Goal: Find specific page/section: Find specific page/section

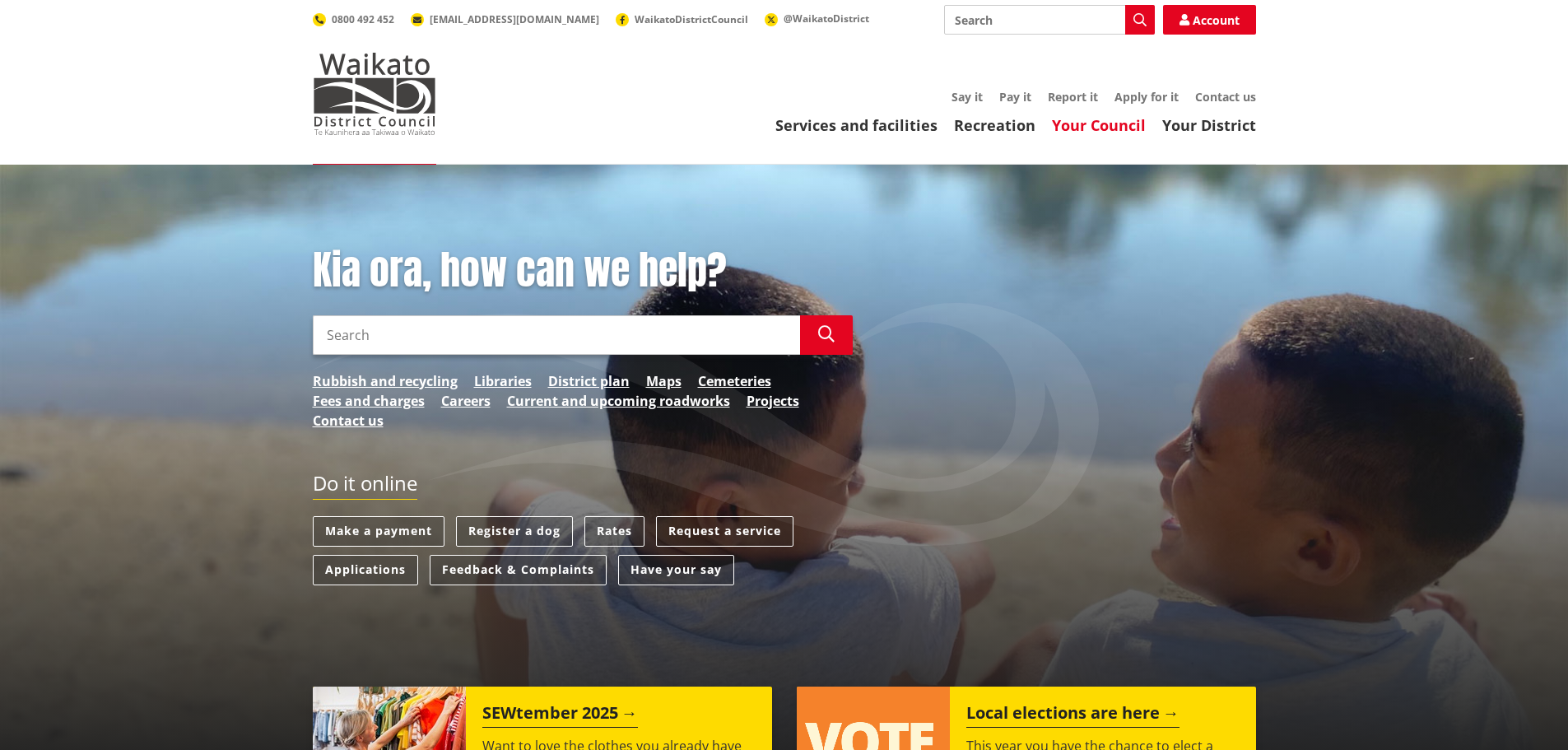
click at [1092, 121] on link "Your Council" at bounding box center [1099, 125] width 94 height 20
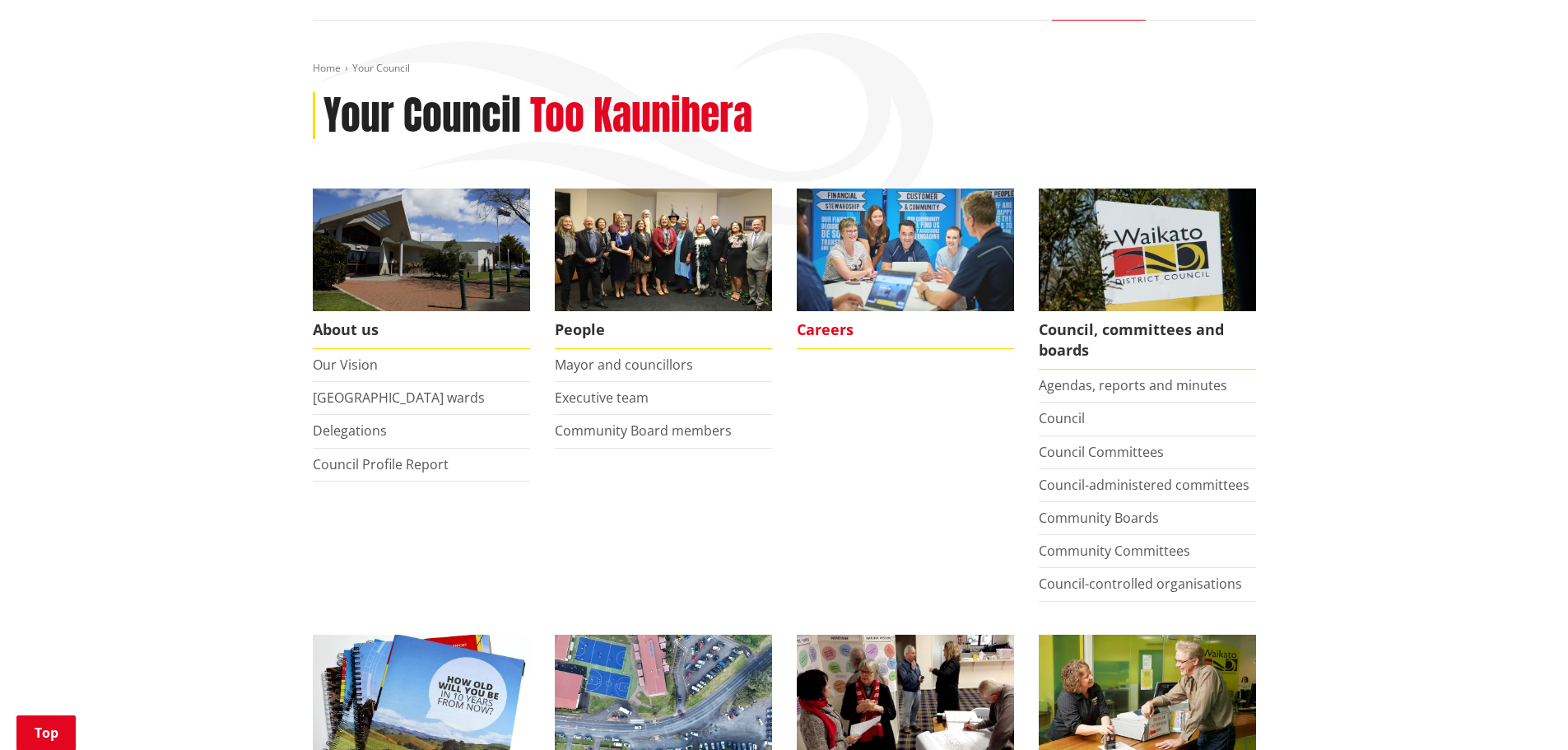
scroll to position [330, 0]
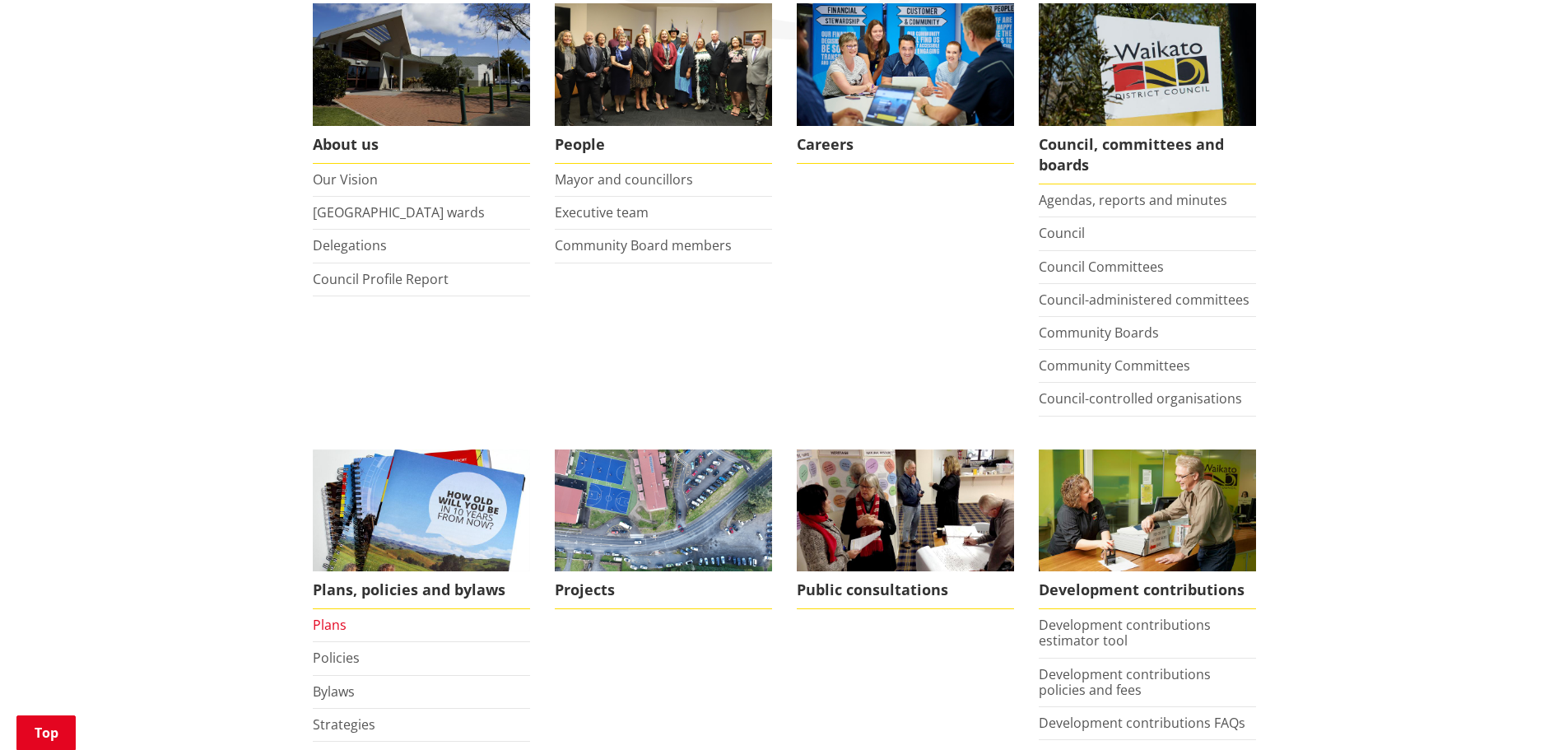
click at [329, 619] on link "Plans" at bounding box center [329, 624] width 34 height 18
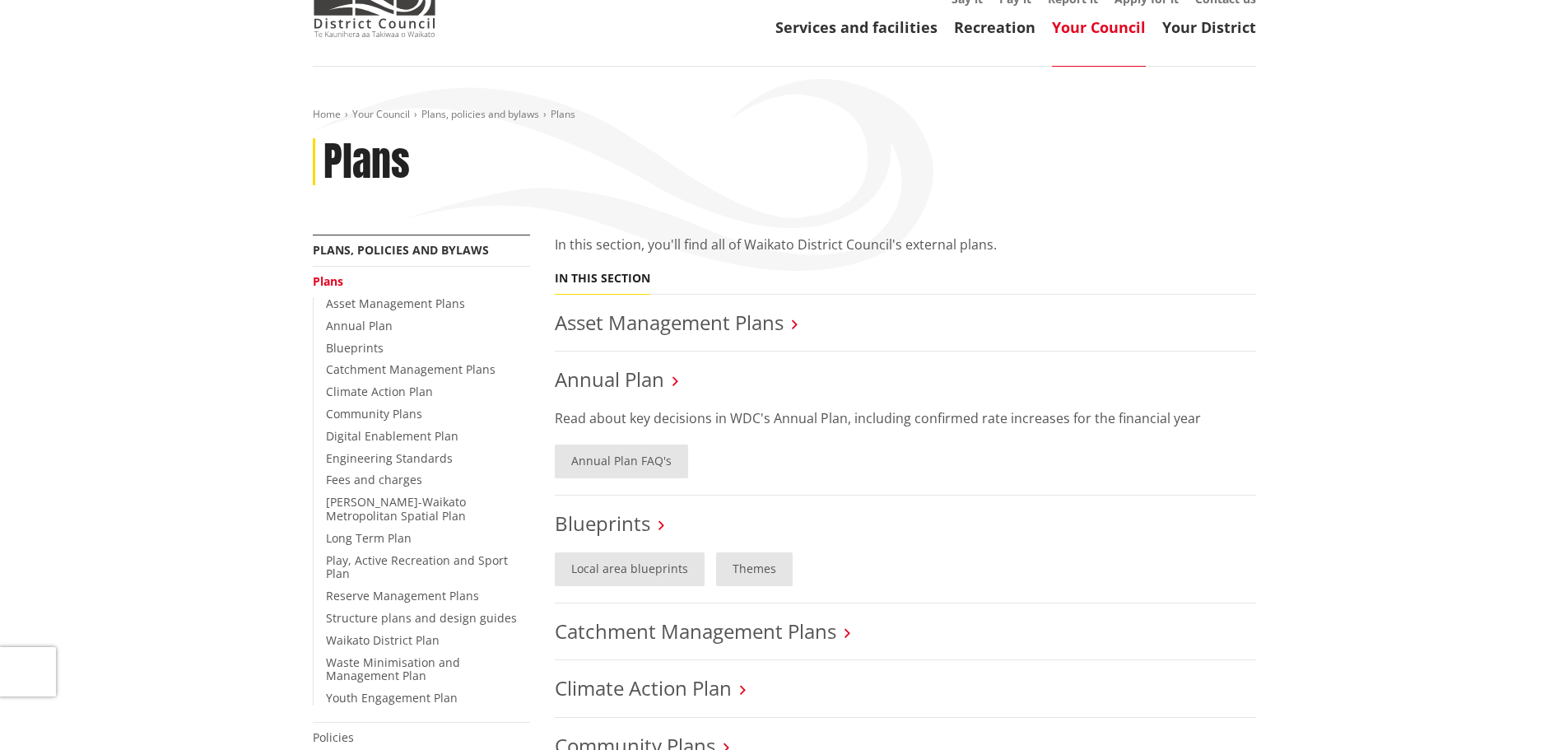
scroll to position [82, 0]
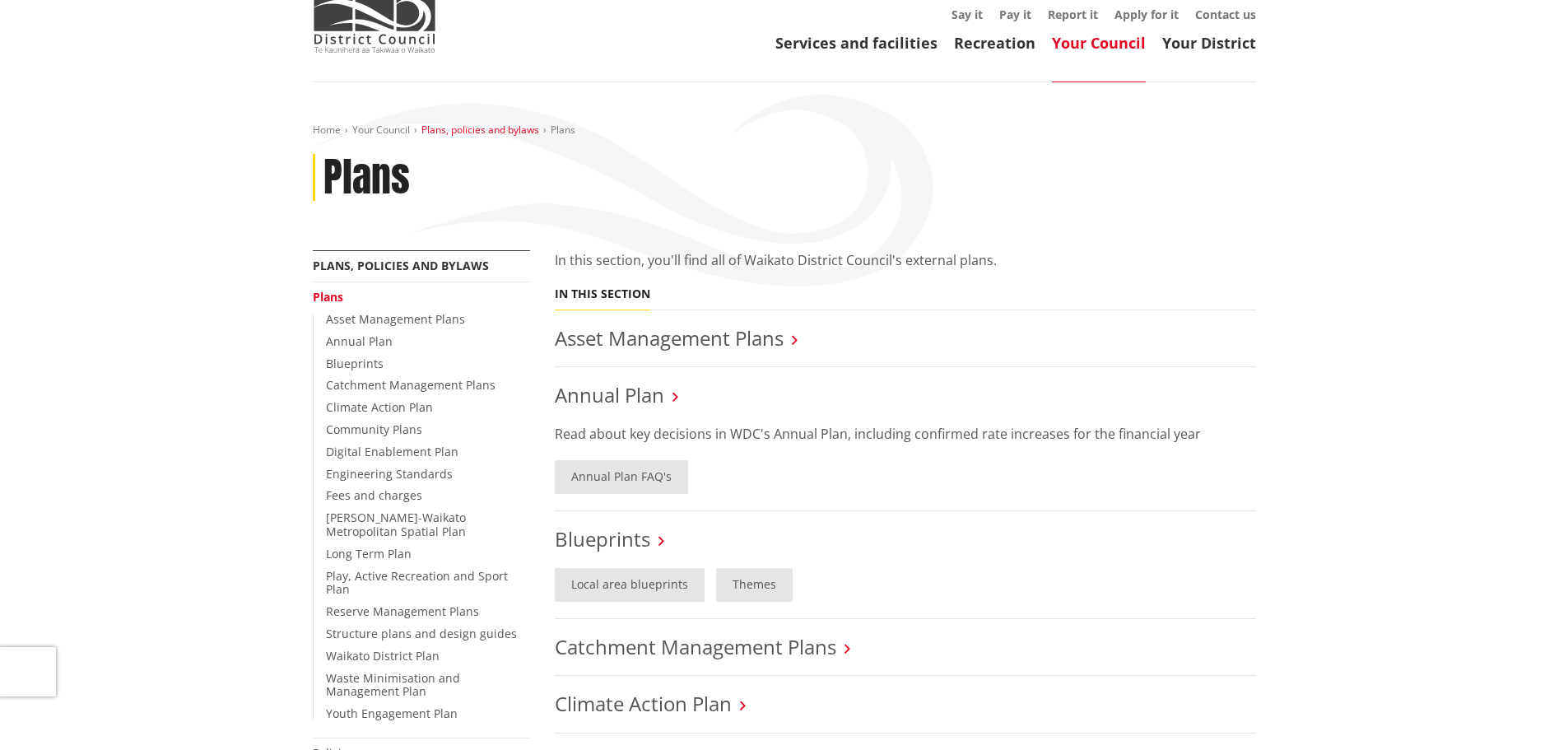
click at [514, 133] on link "Plans, policies and bylaws" at bounding box center [480, 129] width 118 height 14
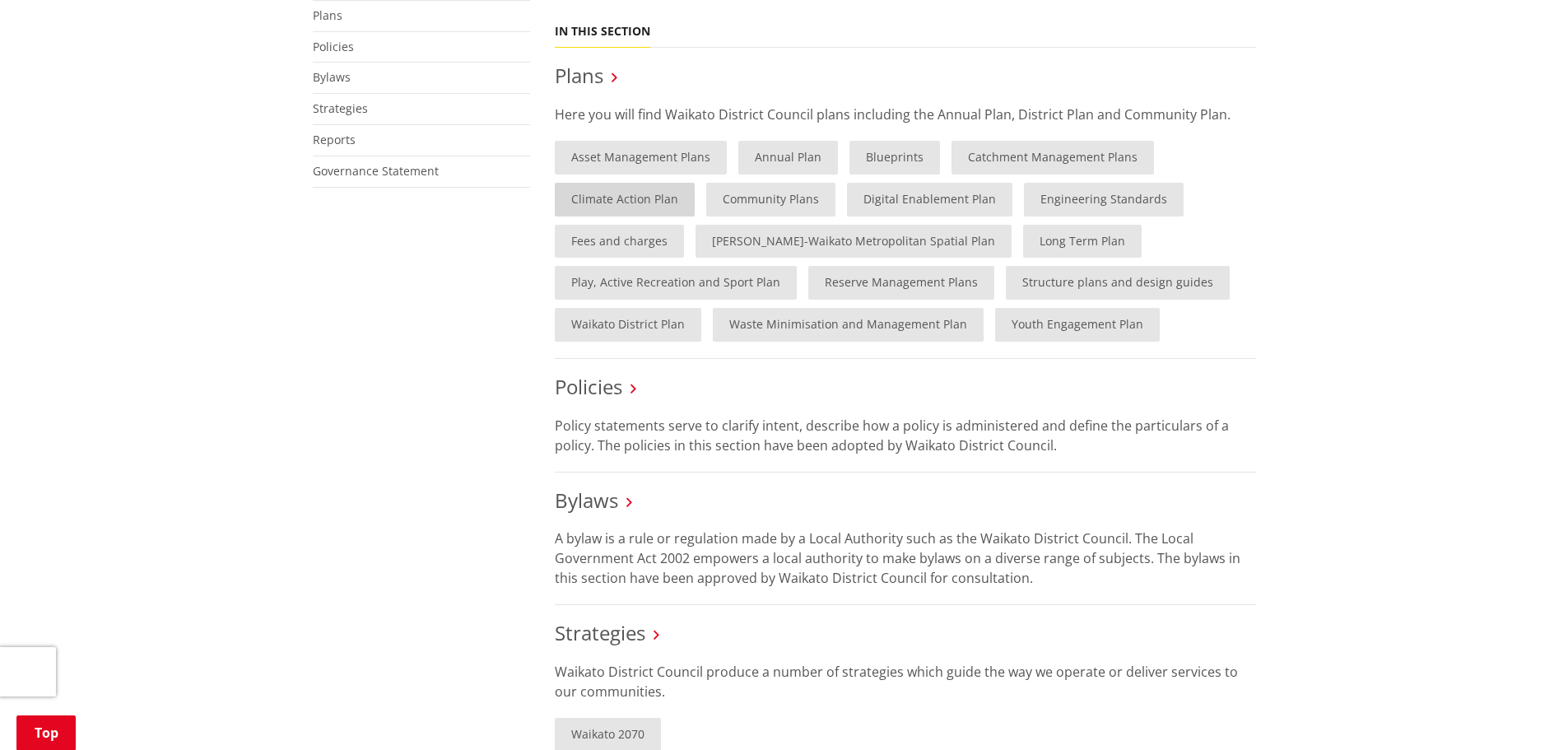
scroll to position [330, 0]
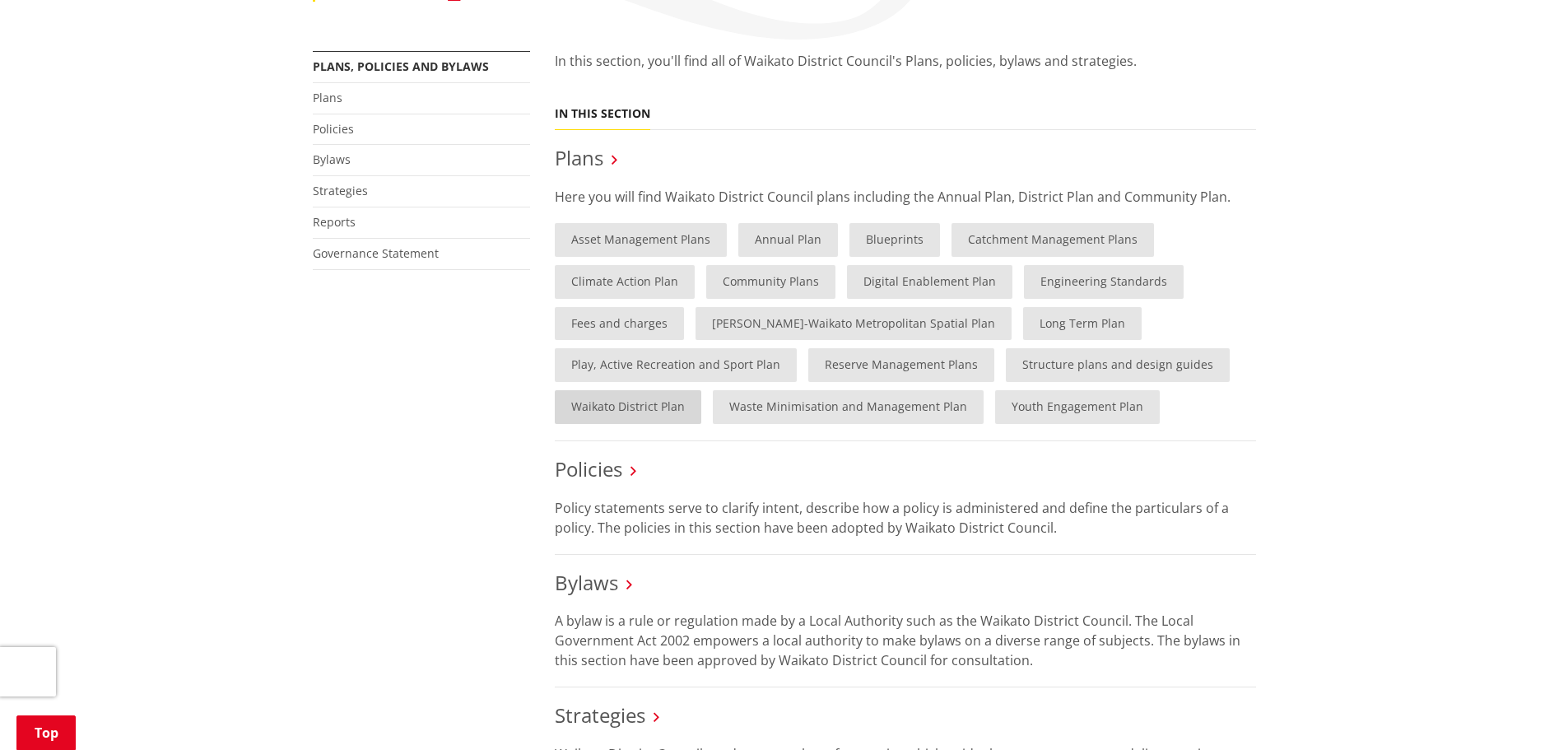
click at [636, 410] on link "Waikato District Plan" at bounding box center [627, 408] width 147 height 34
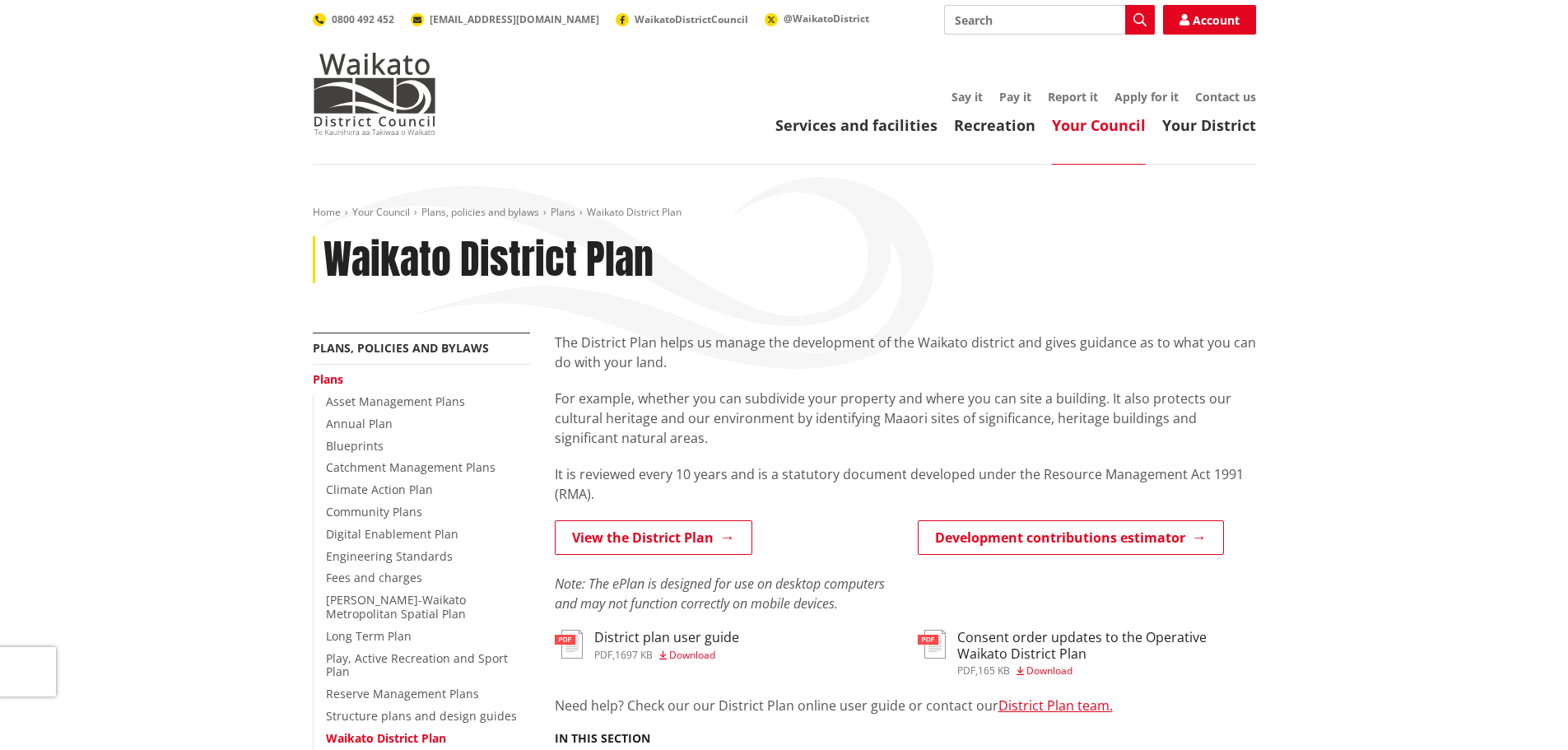
scroll to position [412, 0]
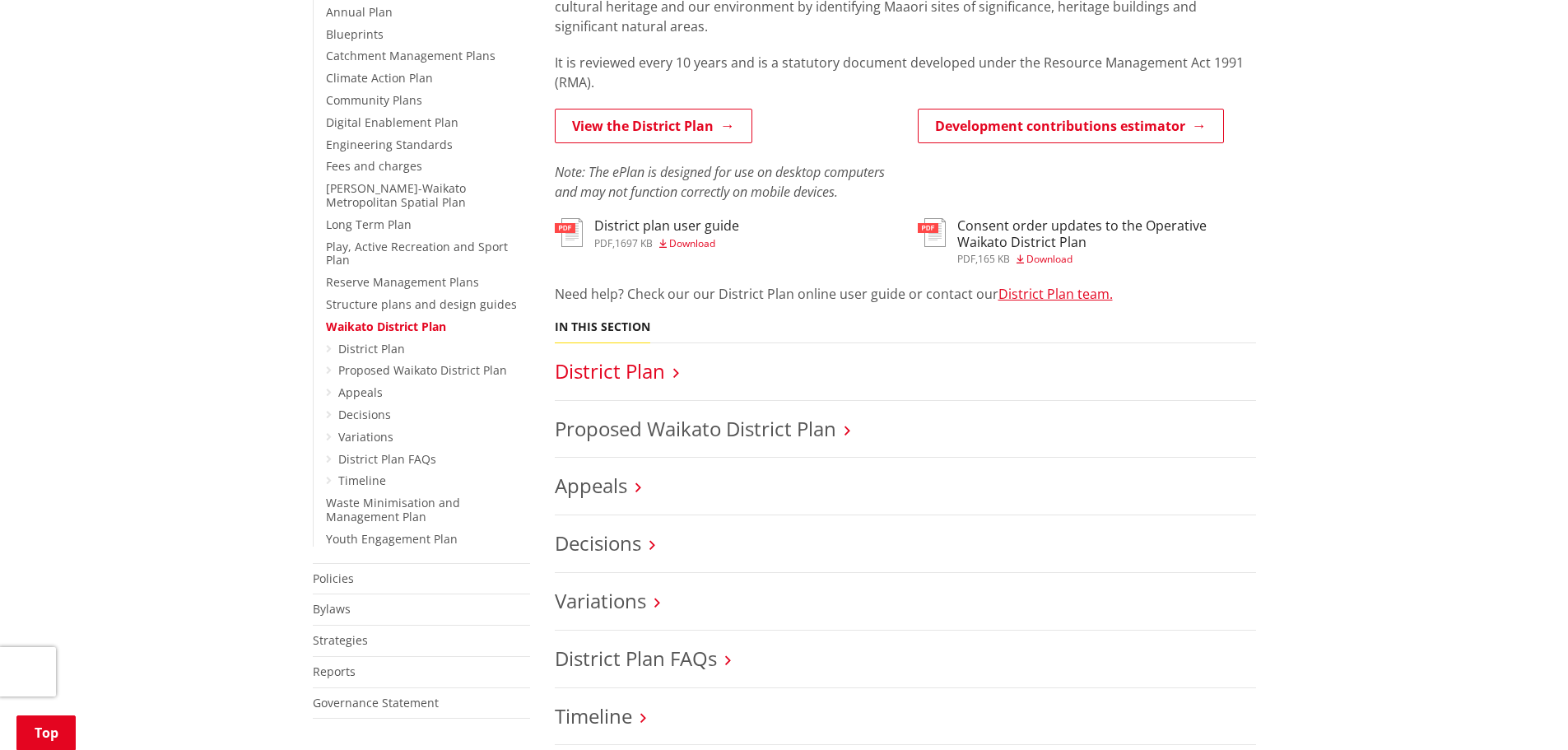
click at [624, 369] on link "District Plan" at bounding box center [610, 371] width 110 height 27
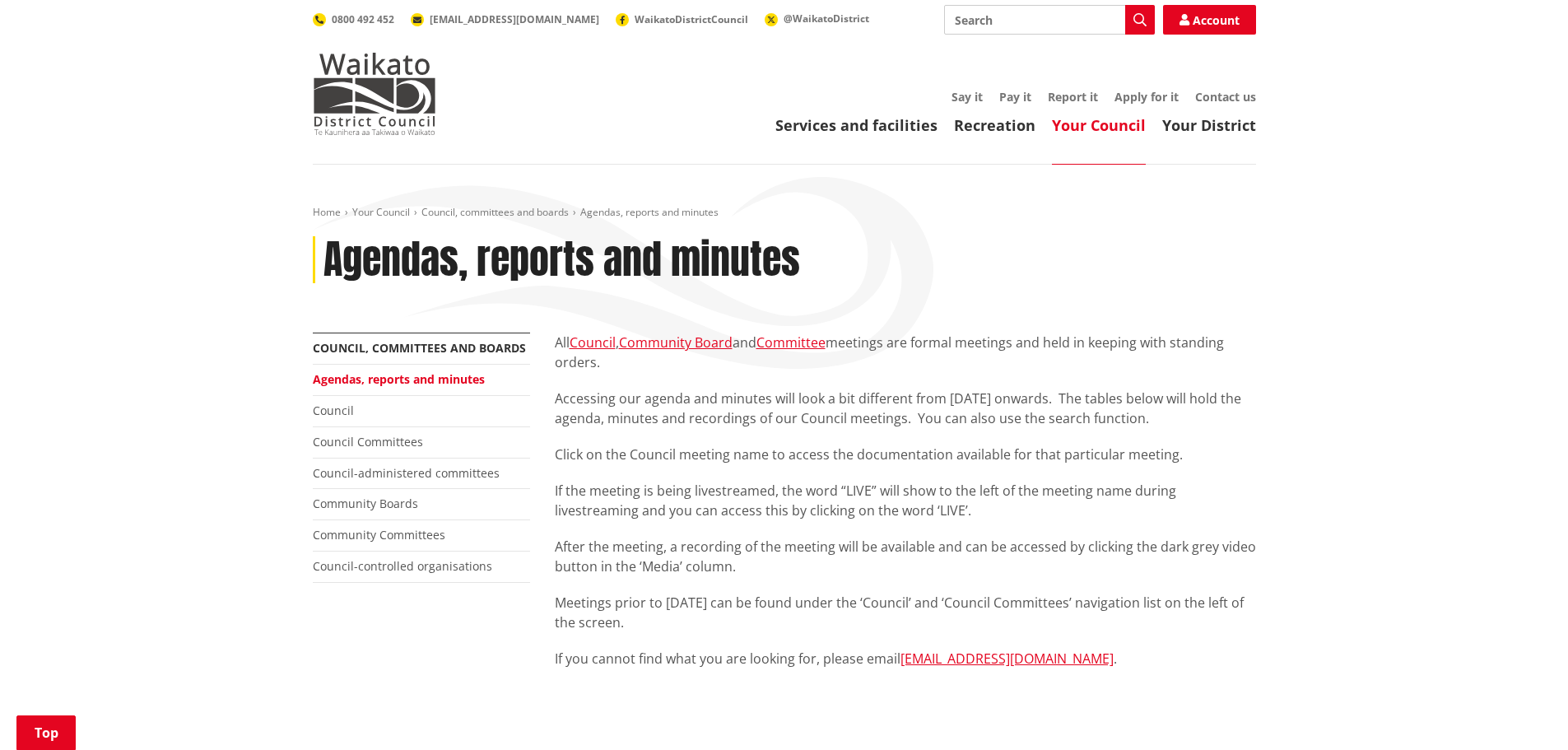
scroll to position [659, 0]
